Goal: Task Accomplishment & Management: Use online tool/utility

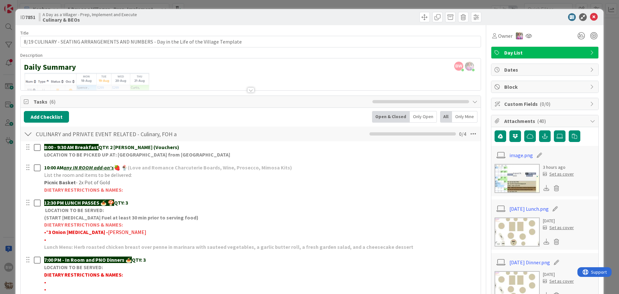
scroll to position [32, 0]
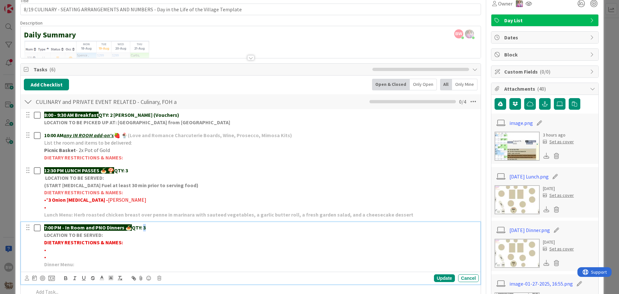
drag, startPoint x: 148, startPoint y: 229, endPoint x: 145, endPoint y: 227, distance: 3.9
click at [145, 227] on p "7:00 PM - In Room and PNO Dinners 🍝 QTY: 3" at bounding box center [260, 227] width 432 height 7
click at [443, 278] on div "Update" at bounding box center [444, 278] width 21 height 8
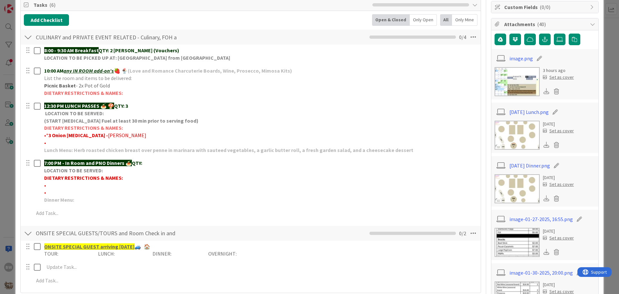
scroll to position [0, 0]
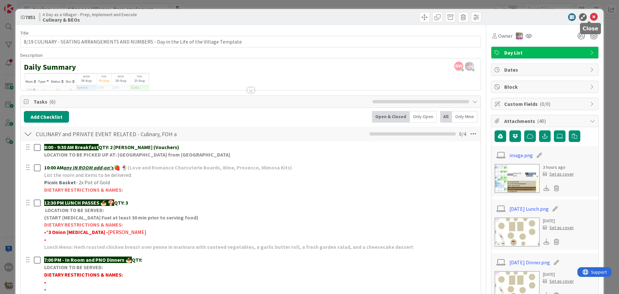
click at [590, 16] on icon at bounding box center [594, 17] width 8 height 8
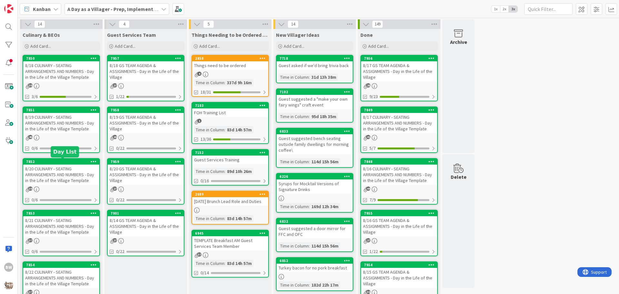
click at [58, 159] on div "7852" at bounding box center [62, 161] width 73 height 5
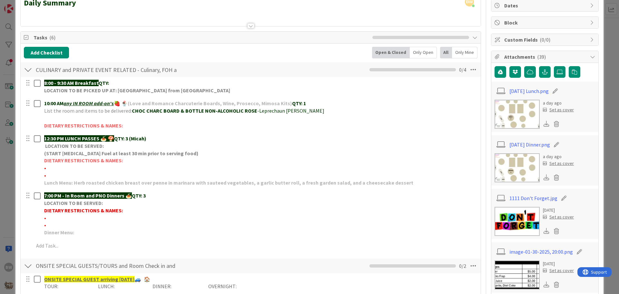
scroll to position [65, 0]
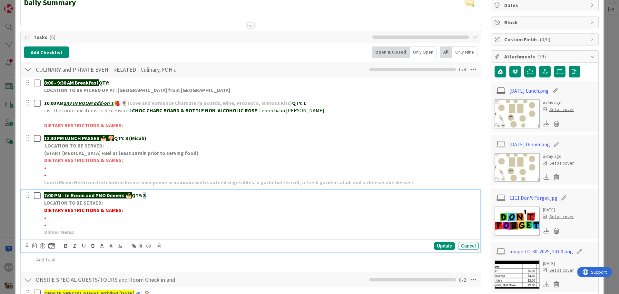
drag, startPoint x: 147, startPoint y: 195, endPoint x: 144, endPoint y: 195, distance: 3.5
click at [144, 195] on p "7:00 PM - In Room and PNO Dinners 🍝 QTY: 3" at bounding box center [260, 195] width 432 height 7
click at [439, 246] on div "Update" at bounding box center [444, 246] width 21 height 8
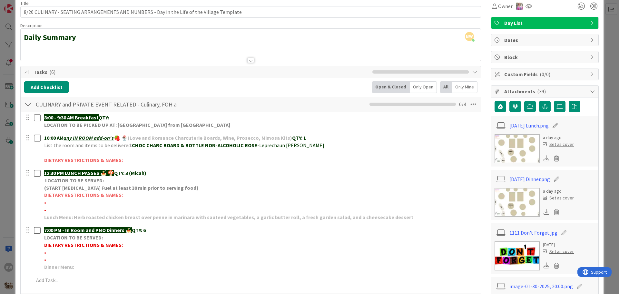
scroll to position [0, 0]
